Goal: Book appointment/travel/reservation

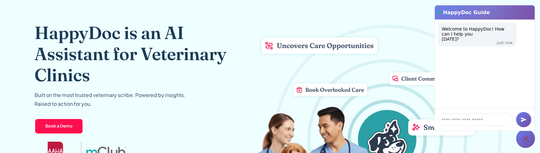
scroll to position [52, 0]
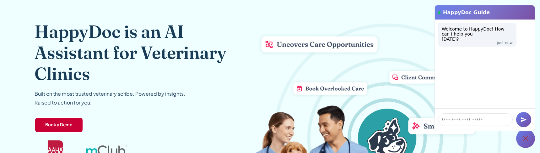
click at [52, 126] on link "Book a Demo" at bounding box center [59, 125] width 49 height 16
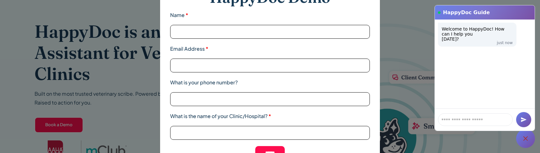
click at [75, 119] on div "HappyDoc Demo Name * Email Address * What is your phone number? What is the nam…" at bounding box center [270, 76] width 540 height 153
click at [70, 123] on div "HappyDoc Demo Name * Email Address * What is your phone number? What is the nam…" at bounding box center [270, 76] width 540 height 153
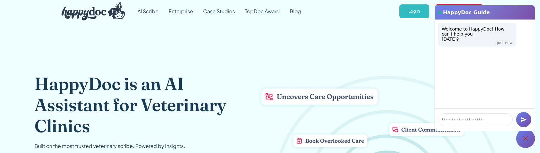
click at [527, 141] on icon at bounding box center [526, 138] width 8 height 8
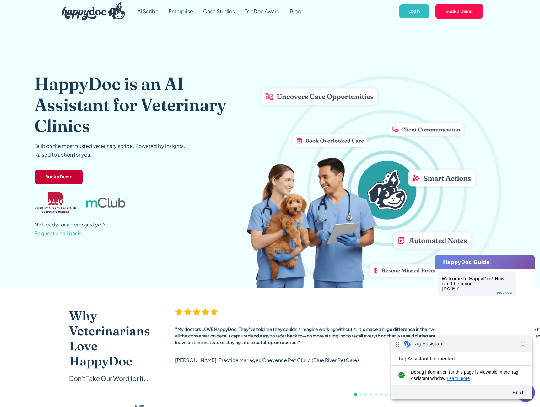
click at [60, 176] on link "Book a Demo" at bounding box center [59, 177] width 49 height 16
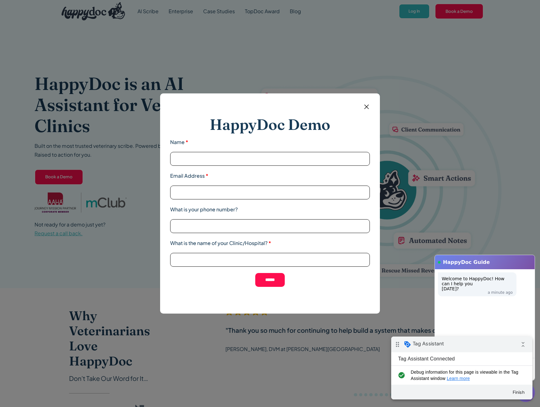
click at [362, 107] on form "HappyDoc Demo Name * Email Address * What is your phone number? What is the nam…" at bounding box center [270, 200] width 200 height 195
click at [366, 107] on img at bounding box center [367, 107] width 8 height 8
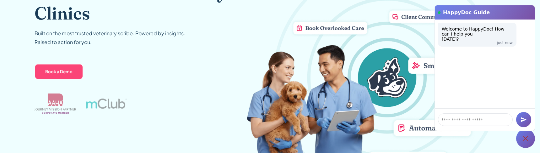
scroll to position [113, 0]
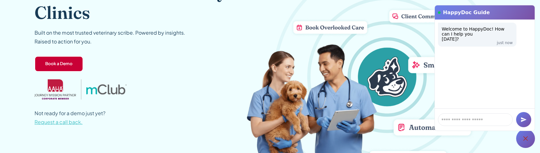
click at [66, 68] on link "Book a Demo" at bounding box center [59, 64] width 49 height 16
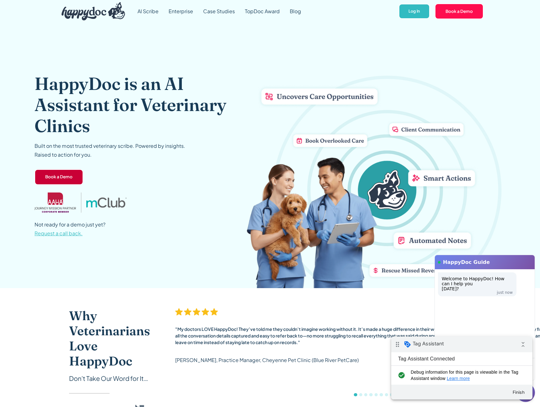
click at [54, 176] on link "Book a Demo" at bounding box center [59, 177] width 49 height 16
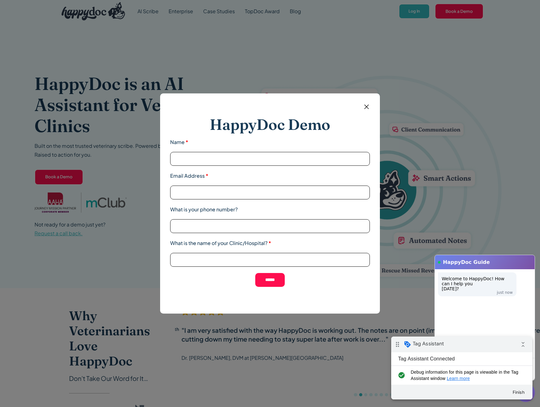
click at [365, 110] on img at bounding box center [367, 107] width 8 height 8
click at [365, 110] on img at bounding box center [376, 178] width 259 height 218
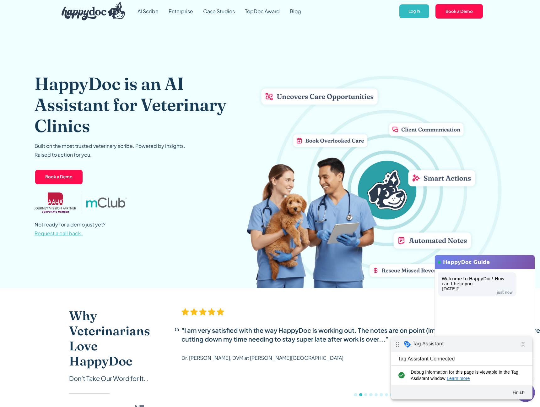
click at [365, 109] on img at bounding box center [376, 178] width 259 height 218
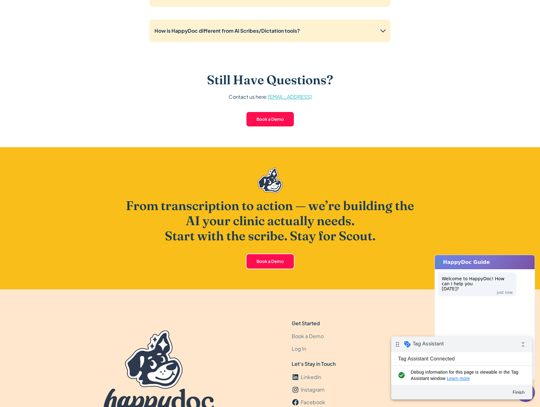
scroll to position [1692, 0]
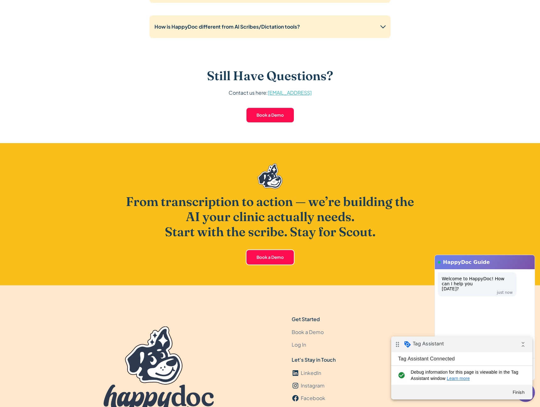
click at [271, 254] on link "Book a Demo" at bounding box center [270, 257] width 49 height 16
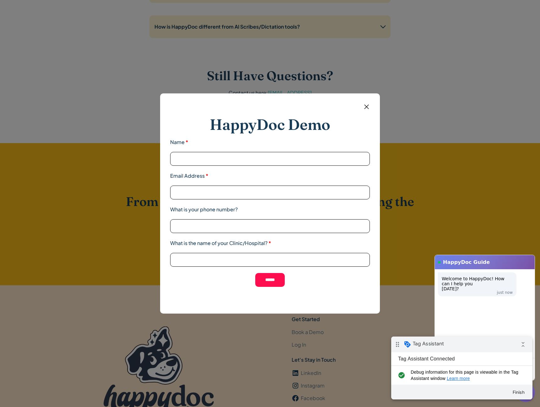
click at [238, 157] on input "Name *" at bounding box center [270, 159] width 200 height 14
type input "**********"
click at [266, 263] on input "What is the name of your Clinic/Hospital? *" at bounding box center [270, 260] width 200 height 14
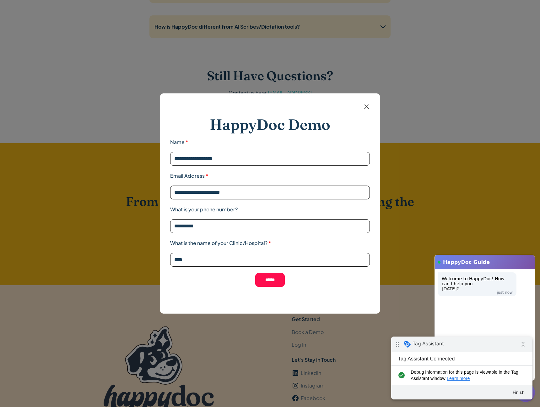
type input "****"
click at [265, 276] on input "******" at bounding box center [270, 280] width 30 height 14
